Goal: Transaction & Acquisition: Subscribe to service/newsletter

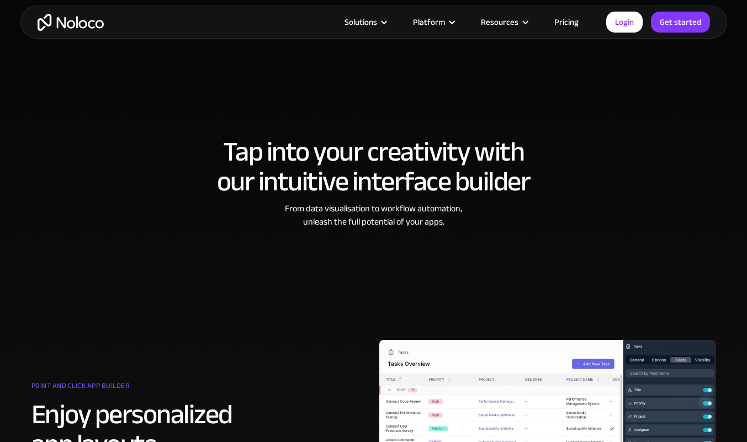
scroll to position [318, 0]
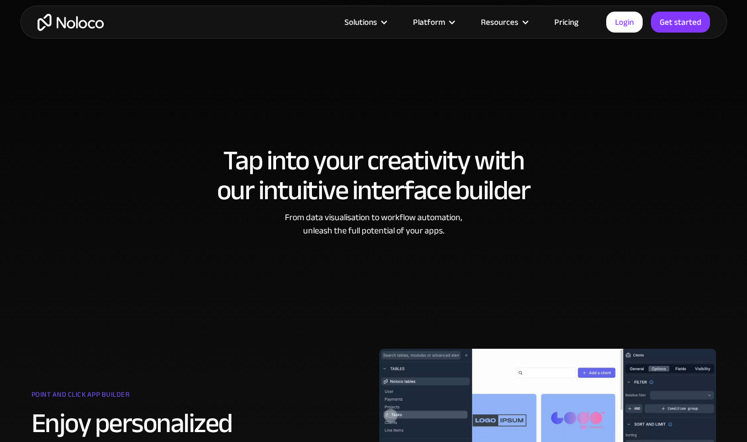
click at [562, 28] on link "Pricing" at bounding box center [567, 22] width 52 height 14
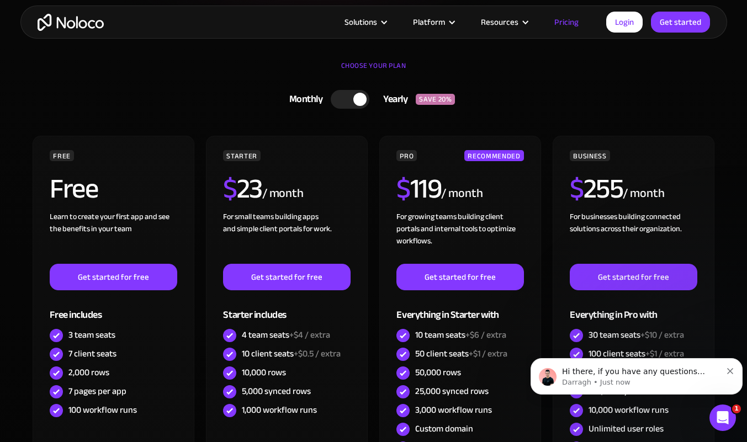
click at [731, 372] on icon "Dismiss notification" at bounding box center [731, 371] width 6 height 6
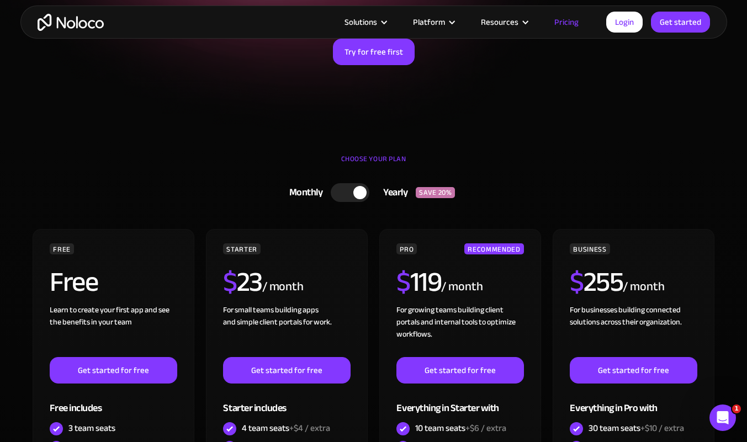
scroll to position [203, 0]
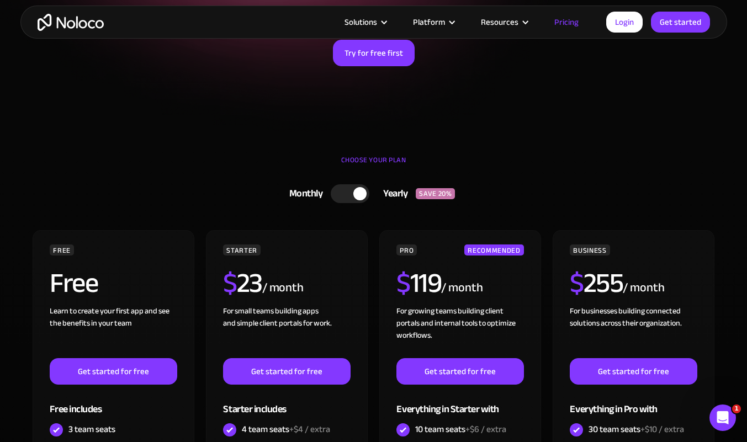
click at [338, 203] on link "Monthly Yearly SAVE 20%" at bounding box center [374, 194] width 342 height 29
click at [361, 199] on div at bounding box center [354, 193] width 39 height 19
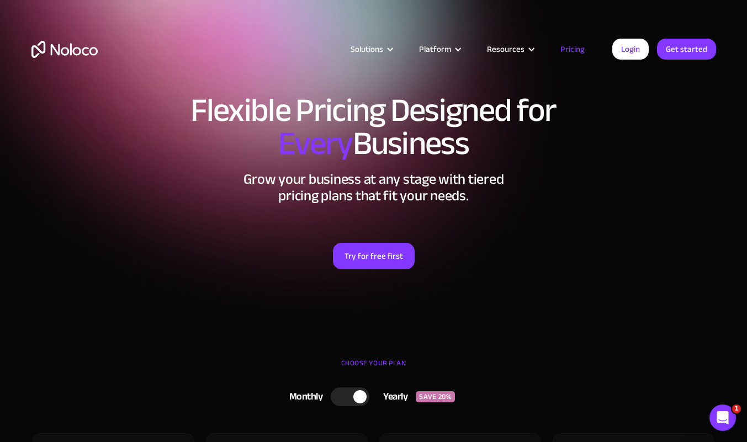
click at [131, 168] on div "Flexible Pricing Designed for Every Business Grow your business at any stage wi…" at bounding box center [373, 193] width 707 height 220
